Goal: Task Accomplishment & Management: Complete application form

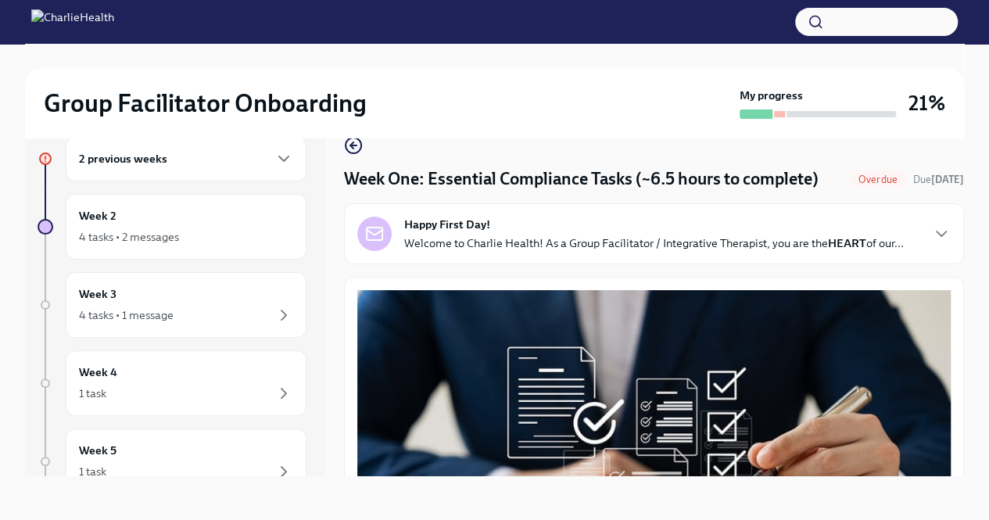
scroll to position [1154, 0]
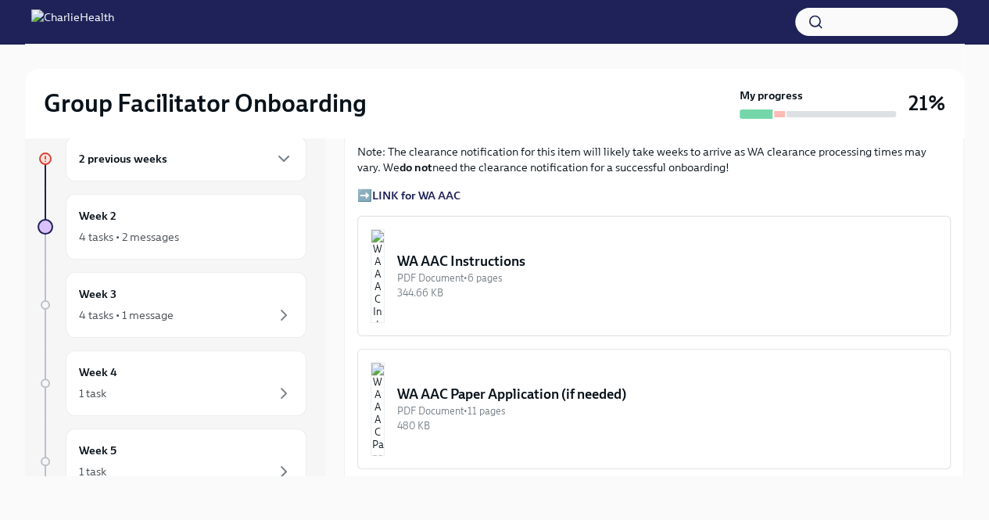
click at [174, 159] on div "2 previous weeks" at bounding box center [186, 158] width 214 height 19
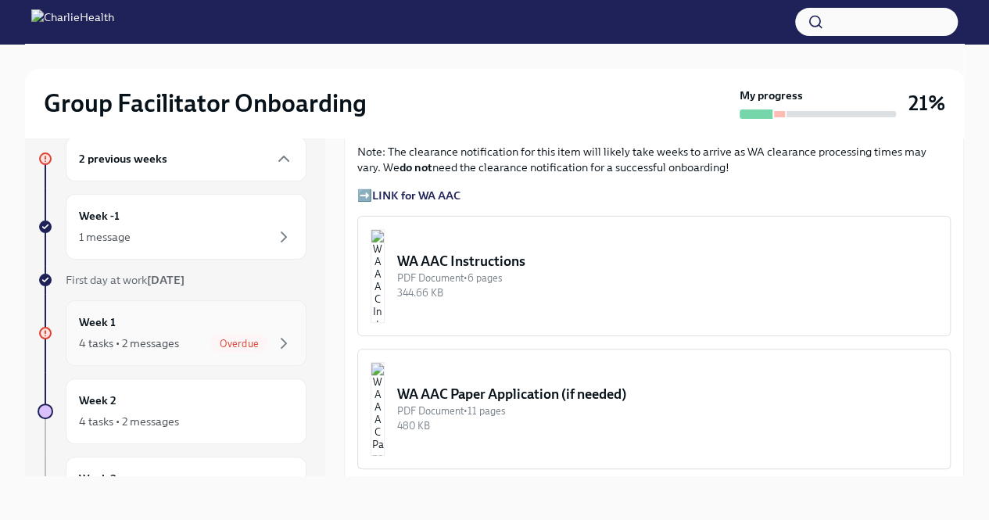
click at [134, 345] on div "4 tasks • 2 messages" at bounding box center [129, 343] width 100 height 16
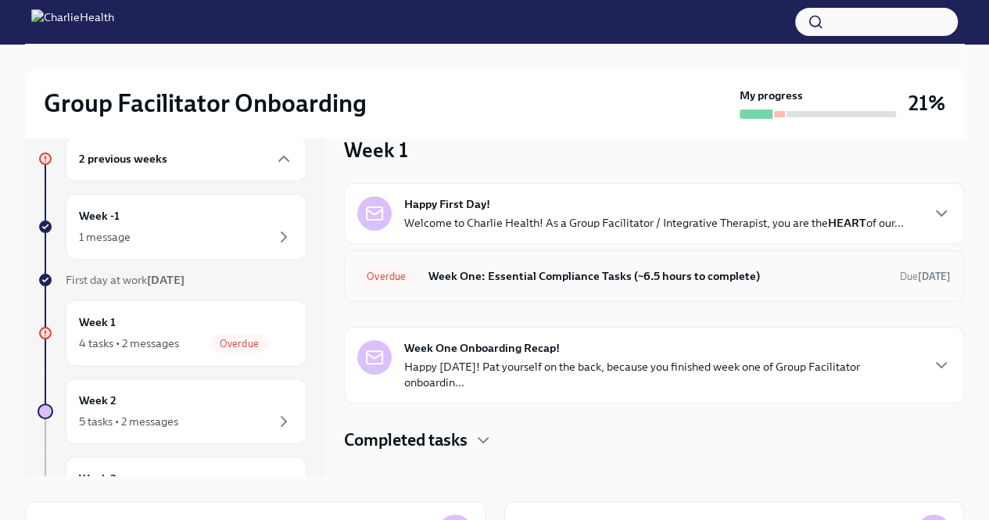
click at [666, 273] on h6 "Week One: Essential Compliance Tasks (~6.5 hours to complete)" at bounding box center [658, 275] width 460 height 17
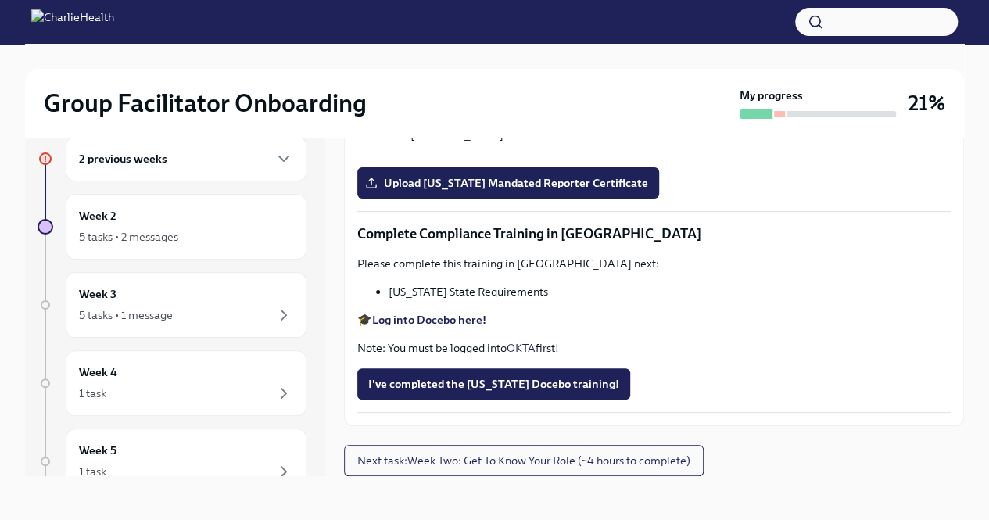
scroll to position [2581, 0]
click at [0, 0] on input "Upload [US_STATE] Telehealth Certificate" at bounding box center [0, 0] width 0 height 0
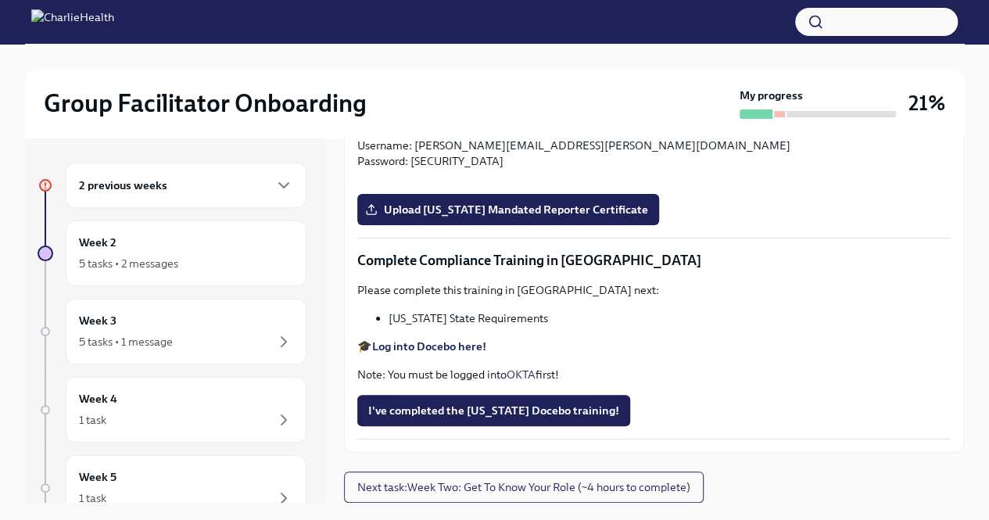
click at [386, 351] on strong "Log into Docebo here!" at bounding box center [429, 346] width 114 height 14
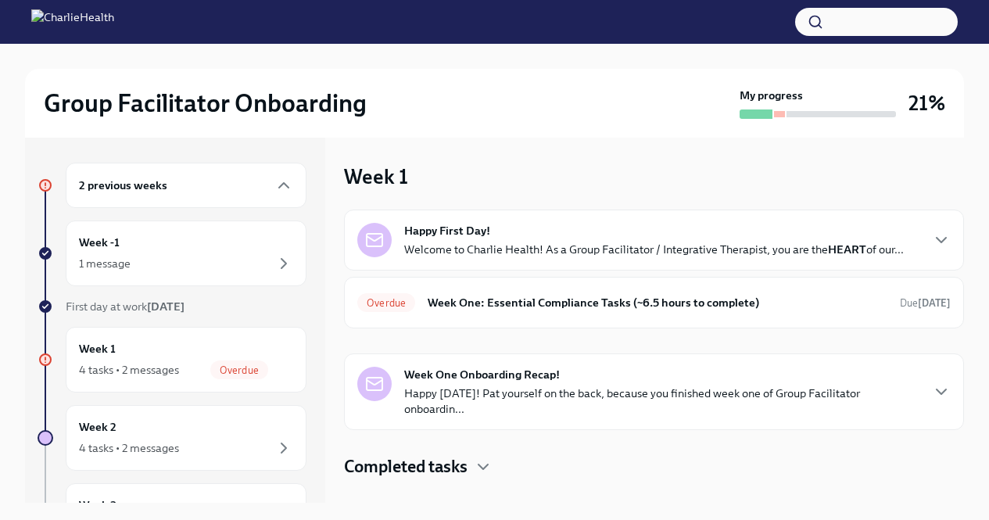
scroll to position [224, 0]
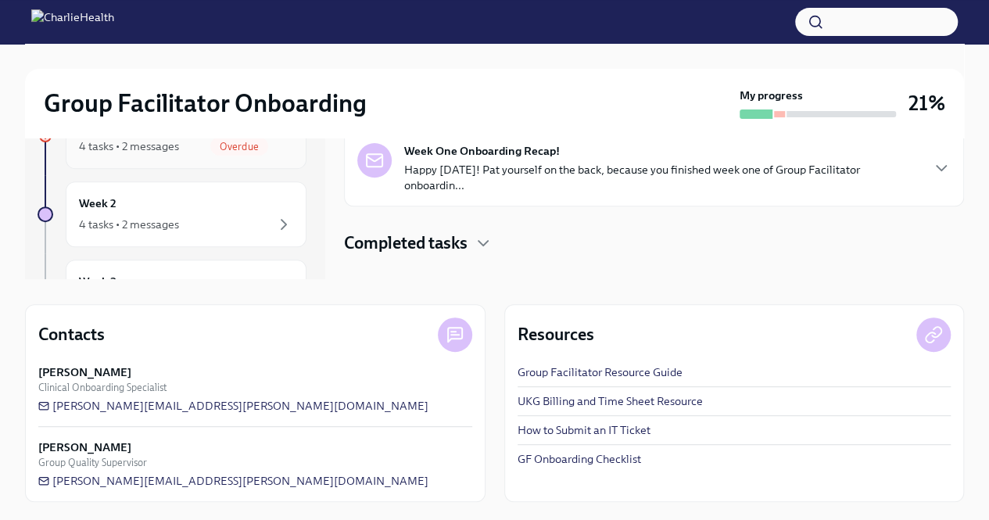
click at [156, 145] on div "4 tasks • 2 messages" at bounding box center [129, 146] width 100 height 16
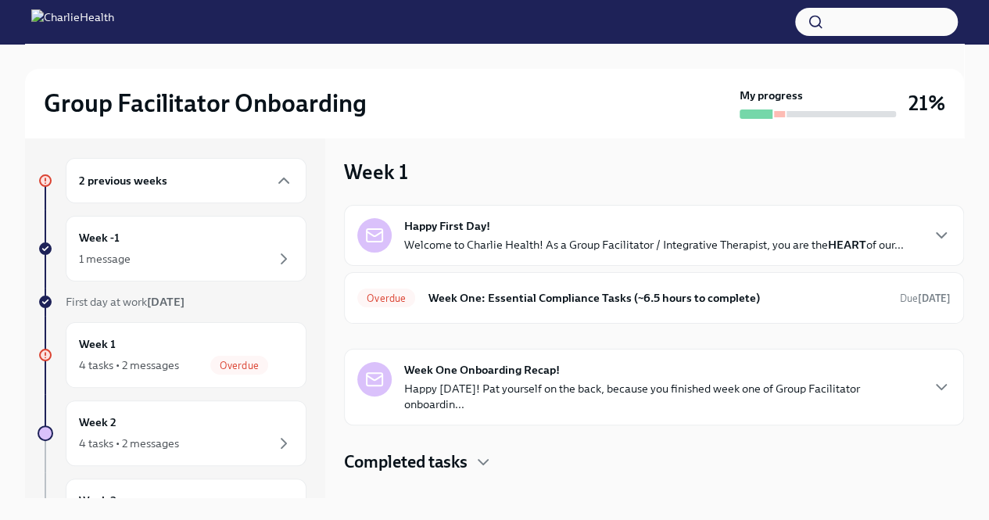
scroll to position [0, 0]
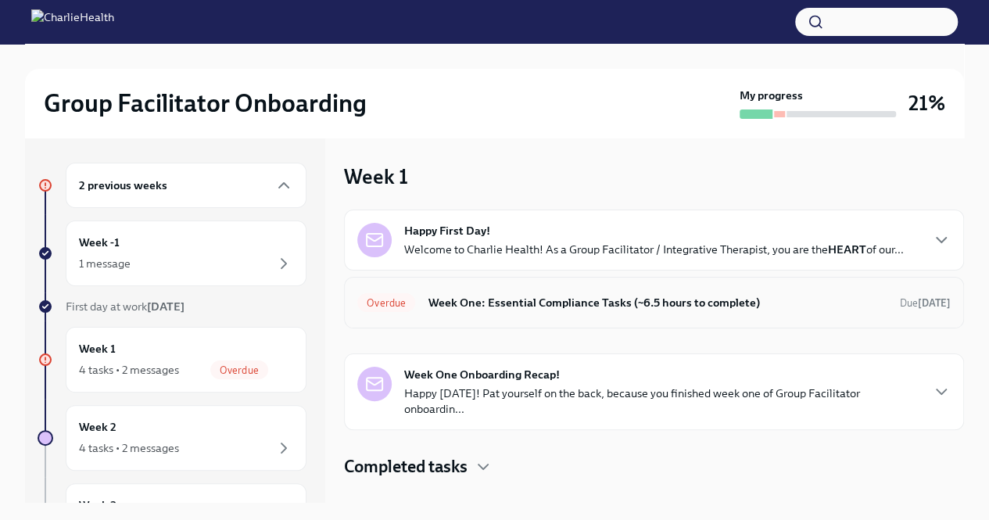
click at [545, 310] on div "Overdue Week One: Essential Compliance Tasks (~6.5 hours to complete) Due [DATE]" at bounding box center [653, 302] width 593 height 25
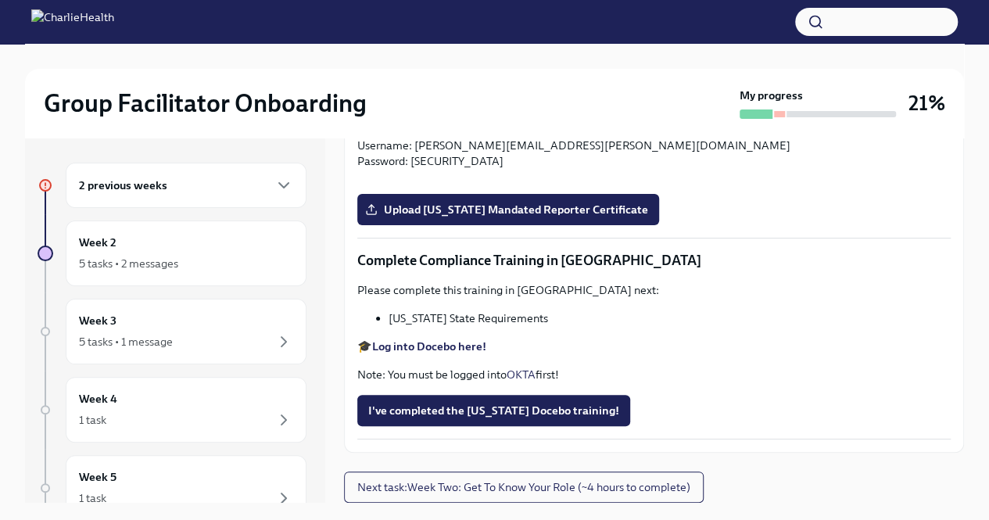
scroll to position [3283, 0]
click at [555, 217] on span "Upload [US_STATE] Mandated Reporter Certificate" at bounding box center [508, 210] width 280 height 16
click at [0, 0] on input "Upload [US_STATE] Mandated Reporter Certificate" at bounding box center [0, 0] width 0 height 0
drag, startPoint x: 979, startPoint y: 419, endPoint x: 453, endPoint y: 424, distance: 525.2
click at [453, 353] on strong "Log into Docebo here!" at bounding box center [429, 346] width 114 height 14
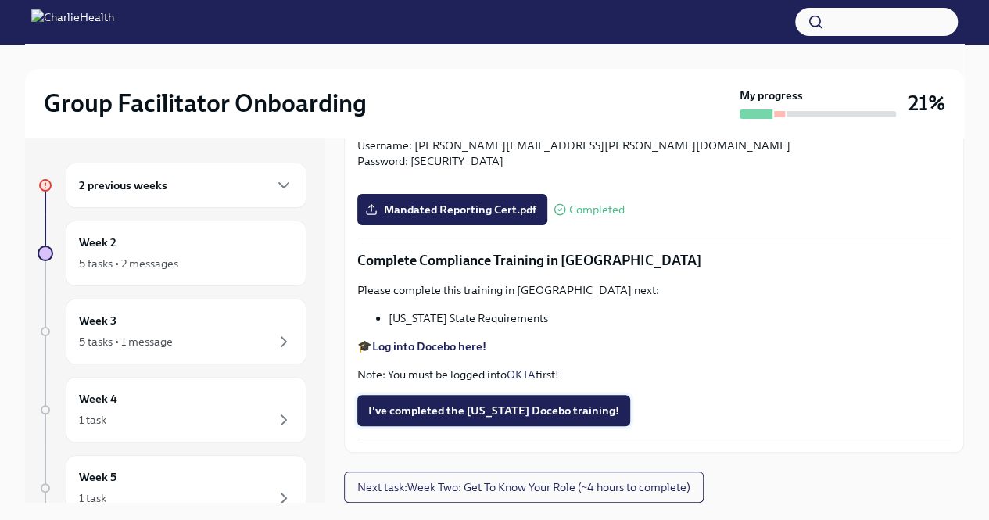
click at [564, 418] on span "I've completed the [US_STATE] Docebo training!" at bounding box center [493, 411] width 251 height 16
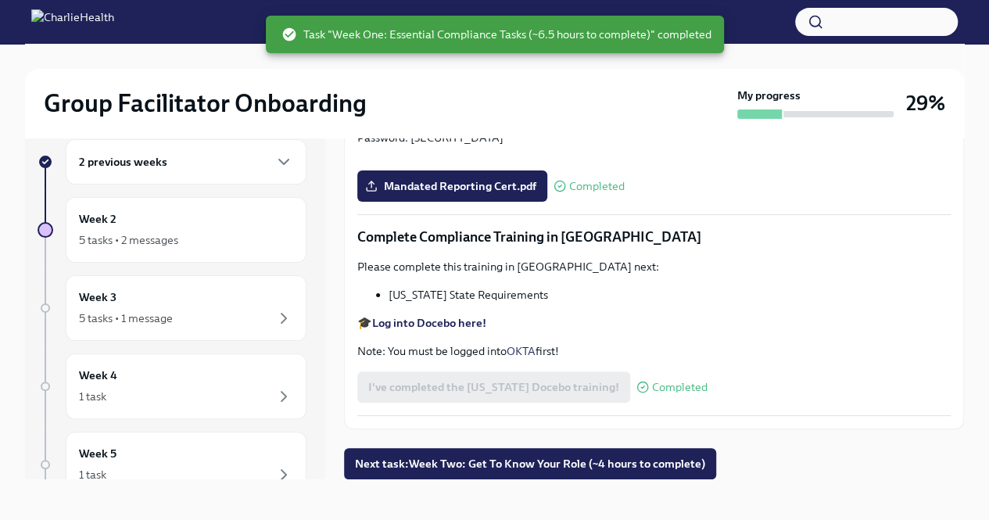
scroll to position [27, 0]
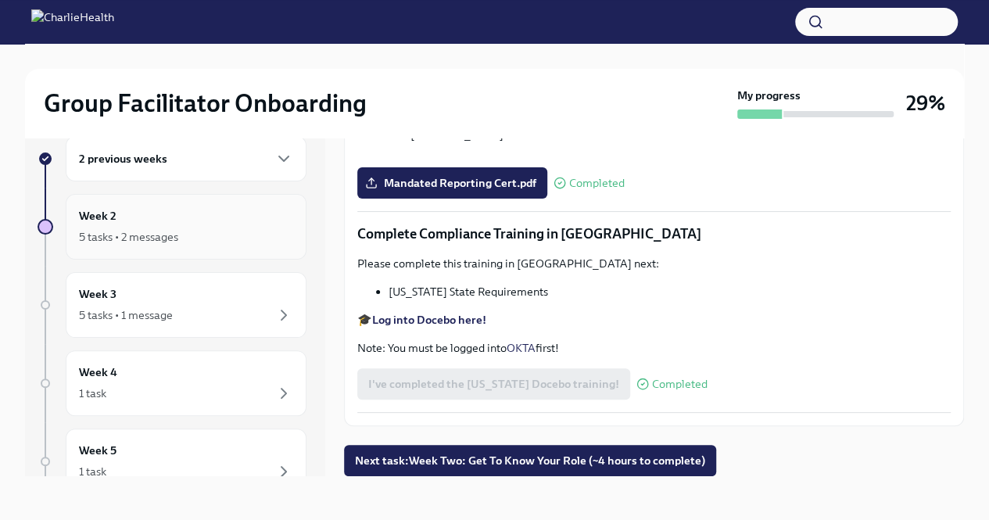
click at [105, 218] on h6 "Week 2" at bounding box center [98, 215] width 38 height 17
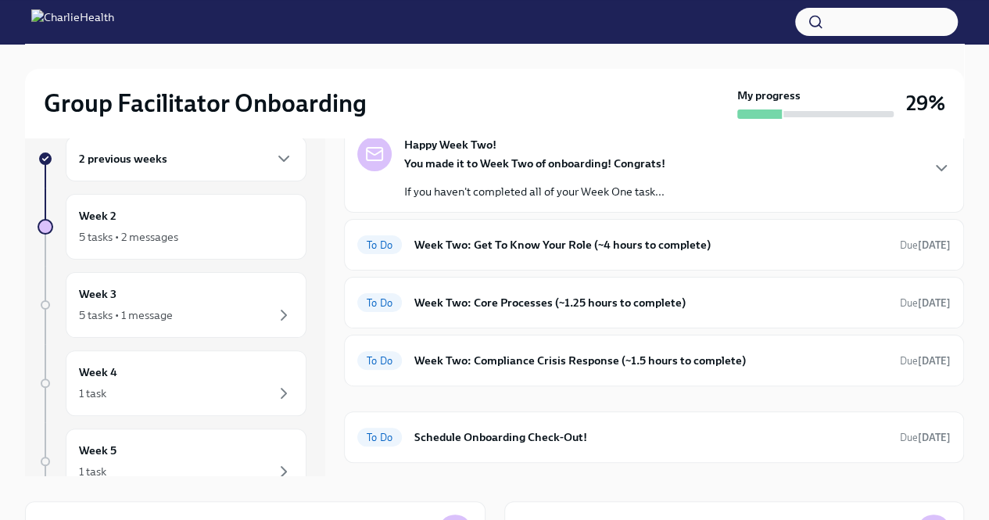
scroll to position [57, 0]
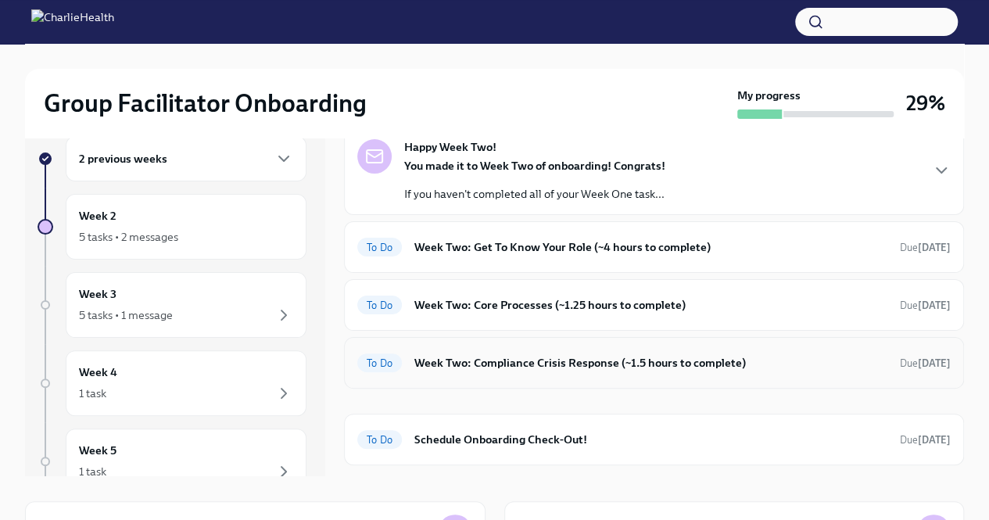
click at [574, 362] on h6 "Week Two: Compliance Crisis Response (~1.5 hours to complete)" at bounding box center [650, 362] width 473 height 17
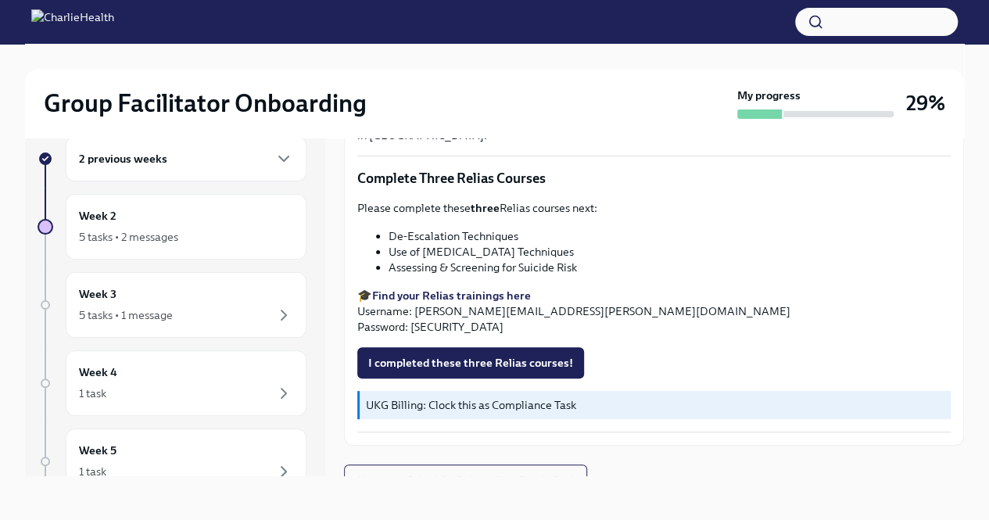
scroll to position [585, 0]
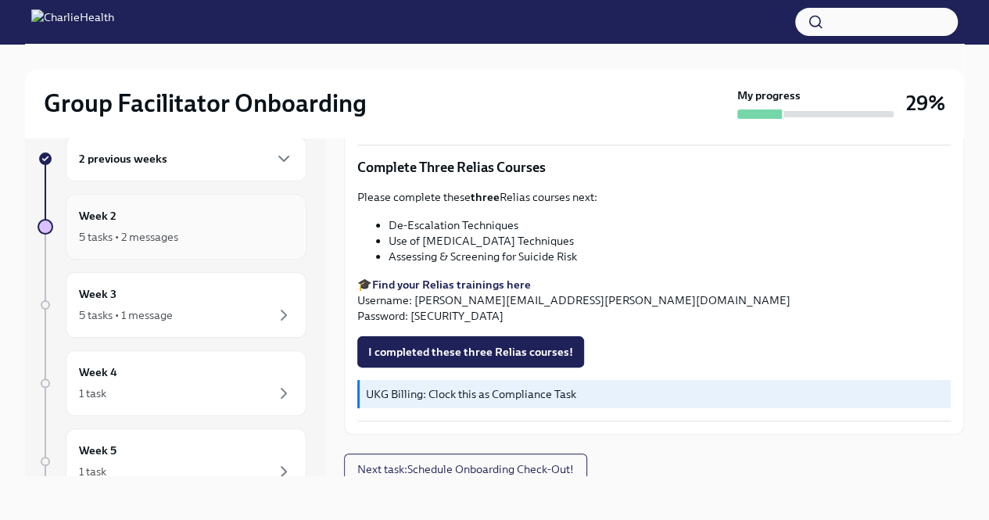
click at [106, 232] on div "5 tasks • 2 messages" at bounding box center [128, 237] width 99 height 16
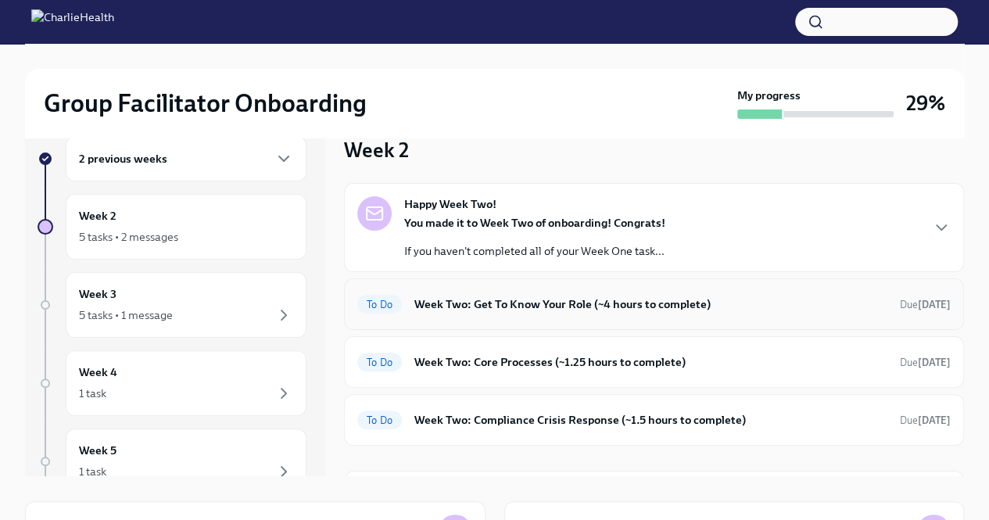
click at [516, 306] on h6 "Week Two: Get To Know Your Role (~4 hours to complete)" at bounding box center [650, 303] width 473 height 17
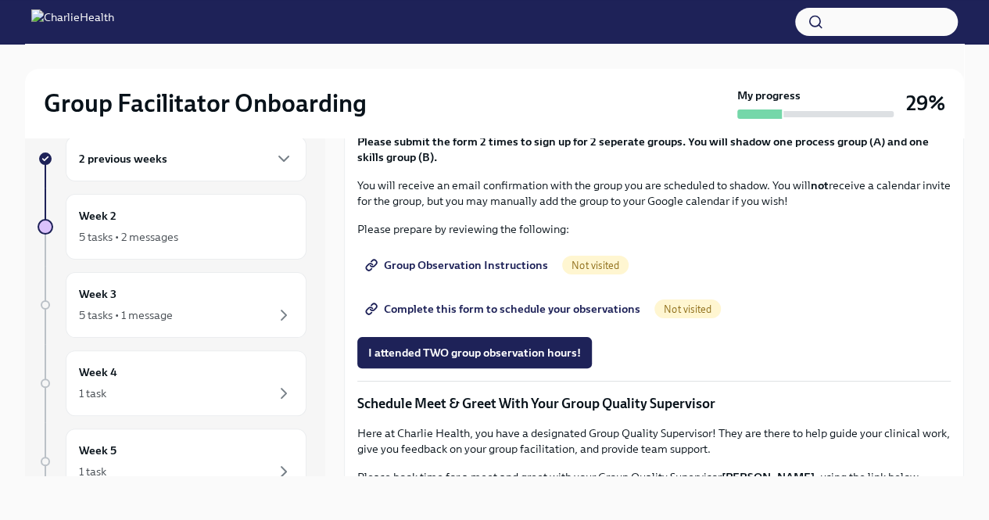
scroll to position [822, 0]
